Goal: Information Seeking & Learning: Learn about a topic

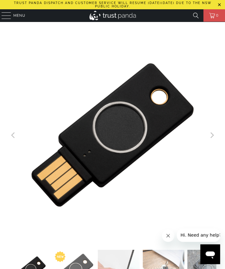
click at [12, 13] on details "Menu Encrypted Storage Mission Darkness YubiKey Standard FIPS HSM Accessories M…" at bounding box center [12, 15] width 25 height 12
click at [15, 17] on span "Menu" at bounding box center [19, 15] width 12 height 7
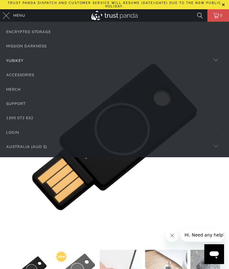
click at [19, 61] on div "YubiKey" at bounding box center [14, 60] width 17 height 7
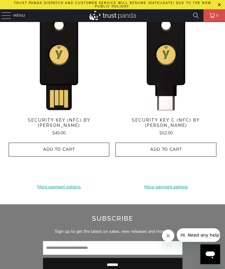
scroll to position [1061, 0]
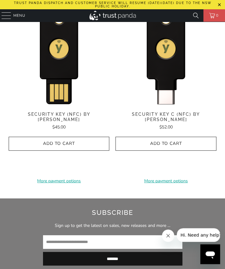
click at [166, 115] on span "Security Key C (NFC) by [PERSON_NAME]" at bounding box center [165, 117] width 100 height 11
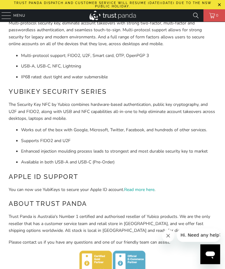
scroll to position [0, 0]
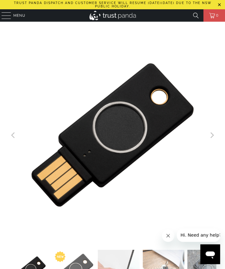
click at [105, 13] on img at bounding box center [112, 15] width 46 height 9
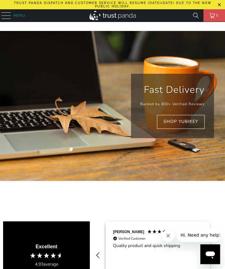
click at [16, 16] on span "Menu" at bounding box center [19, 15] width 12 height 7
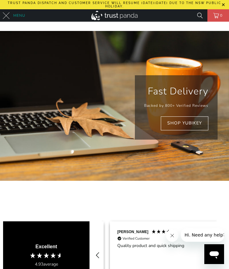
scroll to position [0, 115]
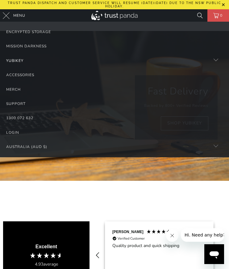
click at [22, 57] on div "YubiKey" at bounding box center [14, 60] width 17 height 7
